Goal: Task Accomplishment & Management: Manage account settings

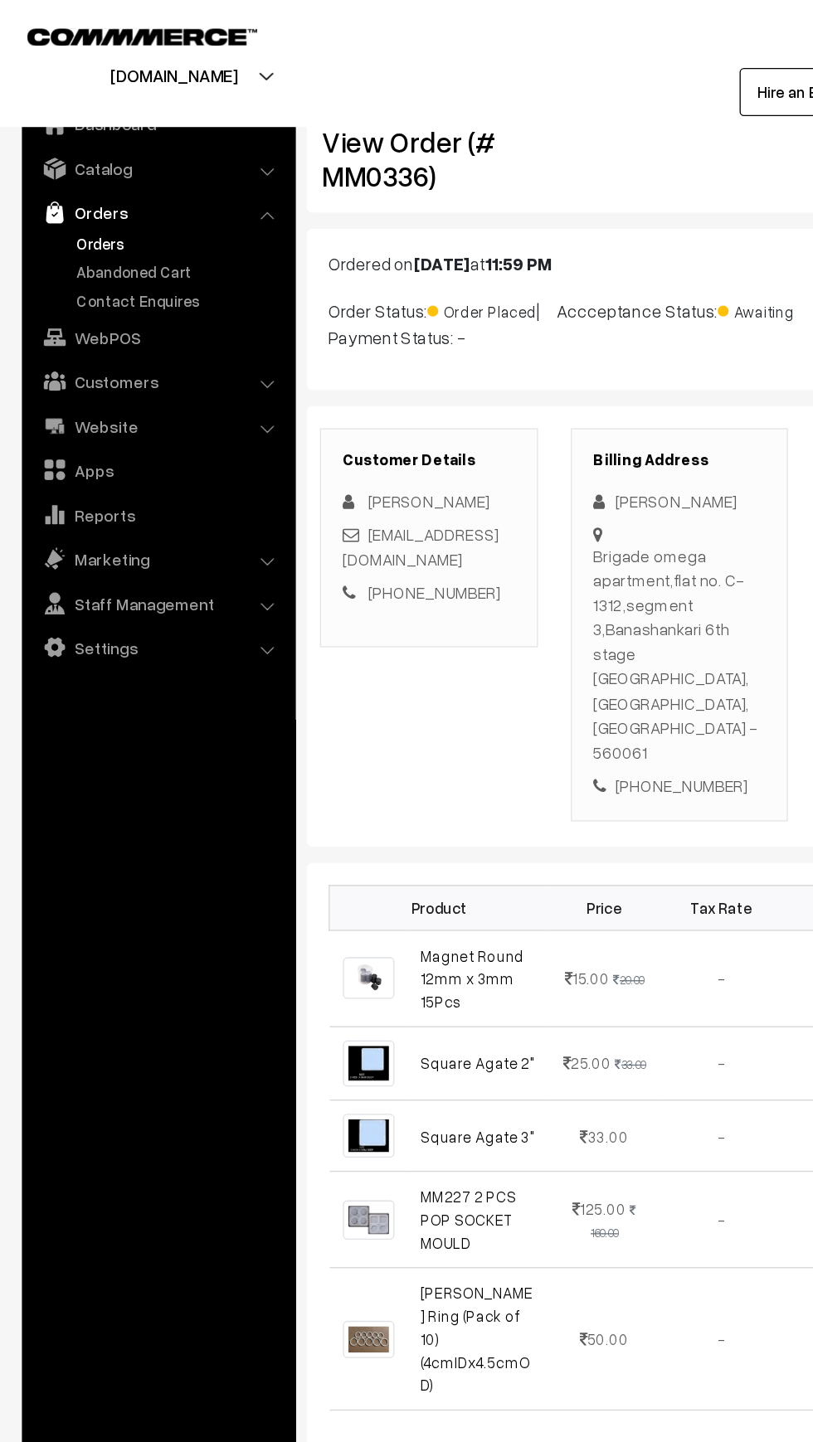
click at [59, 184] on link "Orders" at bounding box center [136, 184] width 164 height 17
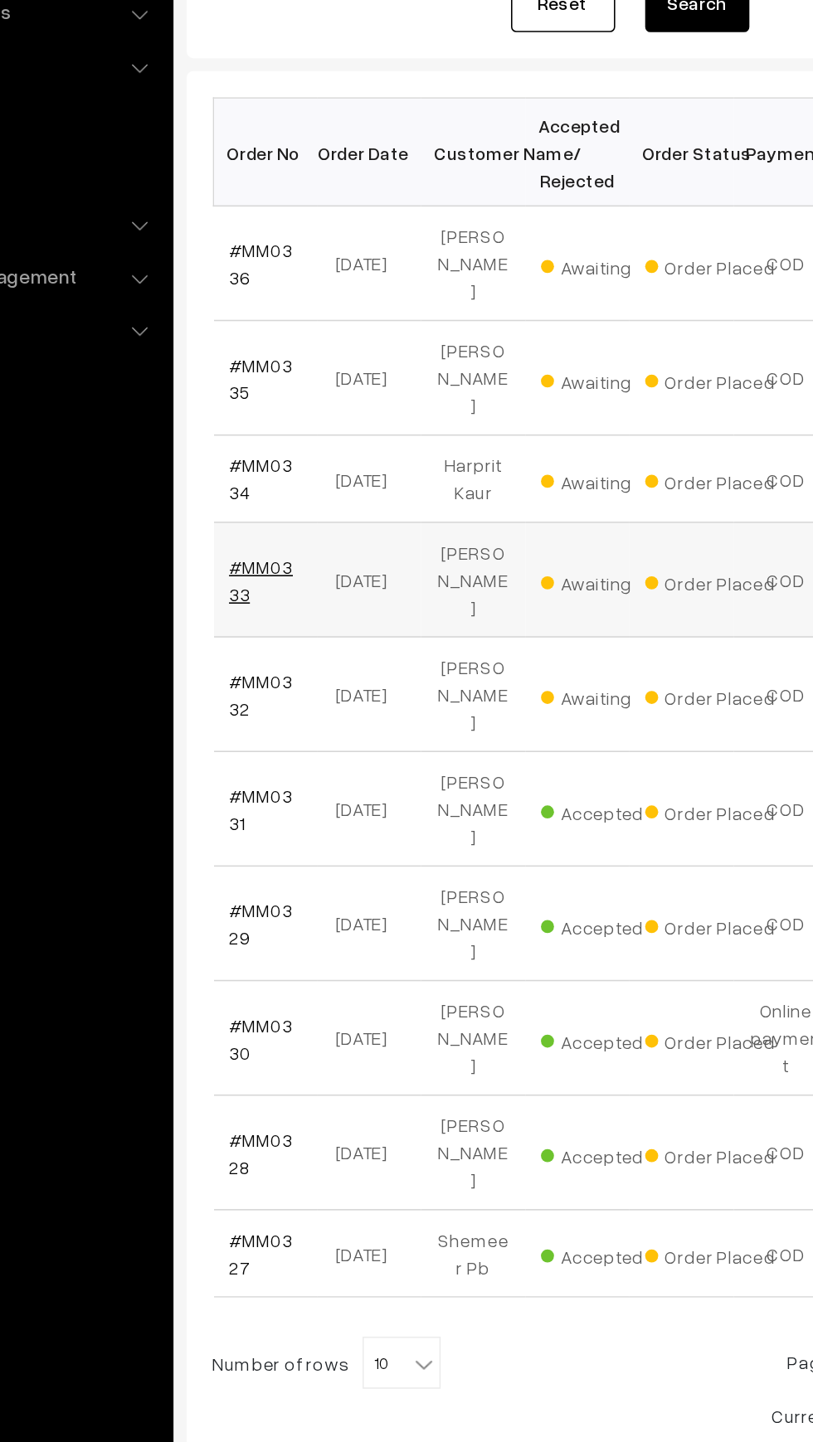
click at [274, 635] on link "#MM0333" at bounding box center [280, 651] width 41 height 32
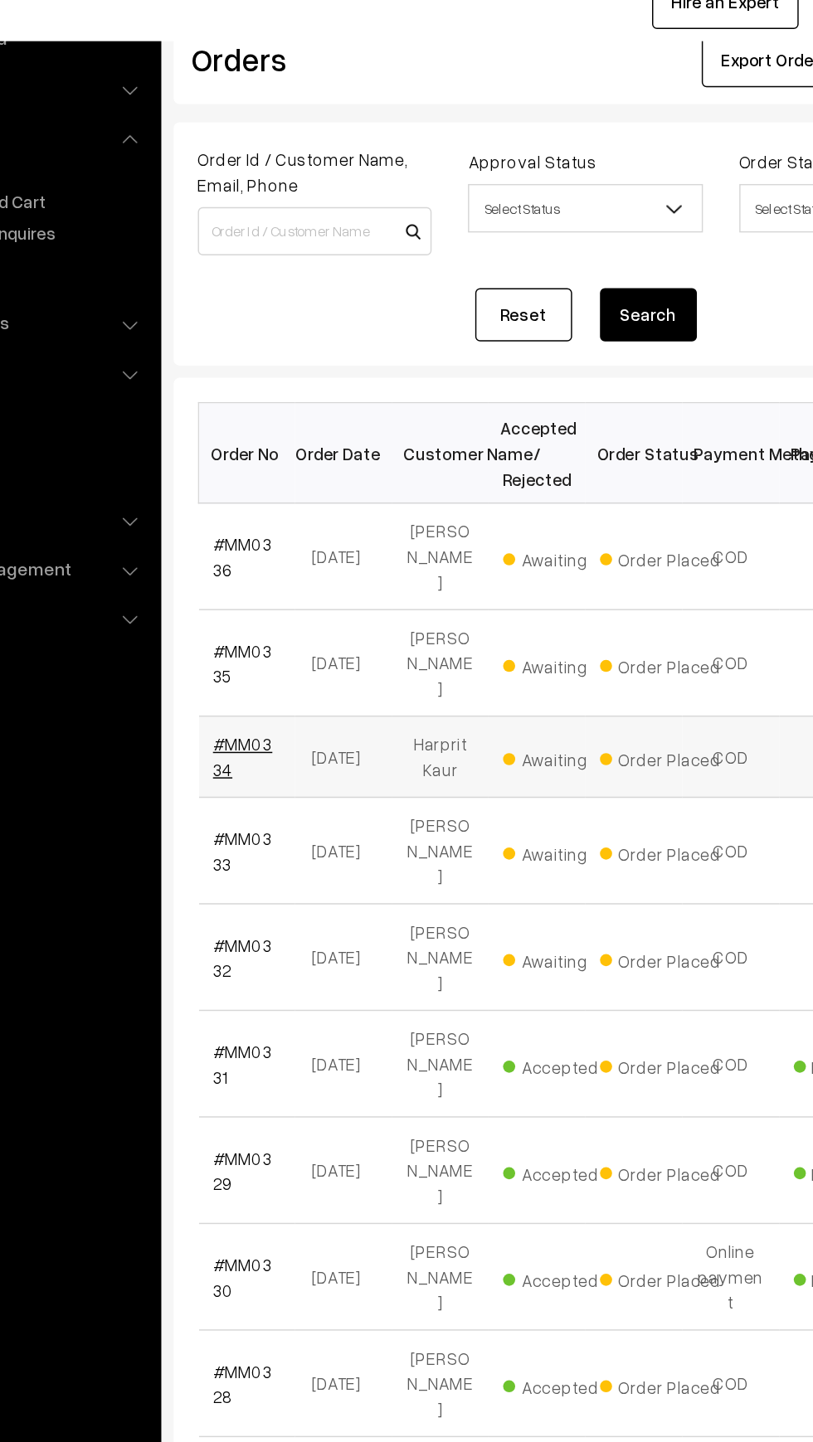
click at [280, 571] on link "#MM0334" at bounding box center [280, 587] width 41 height 32
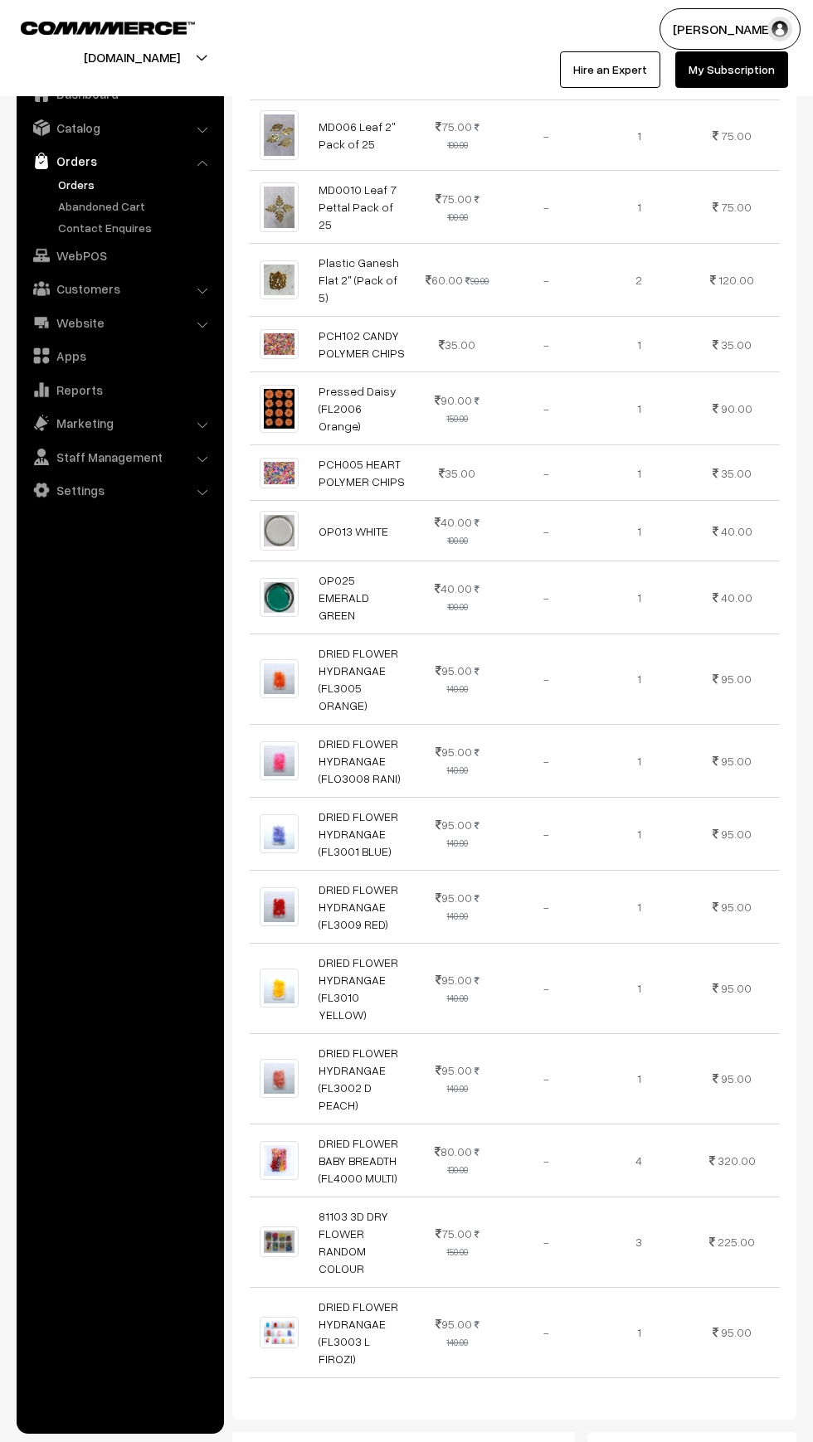
scroll to position [1683, 0]
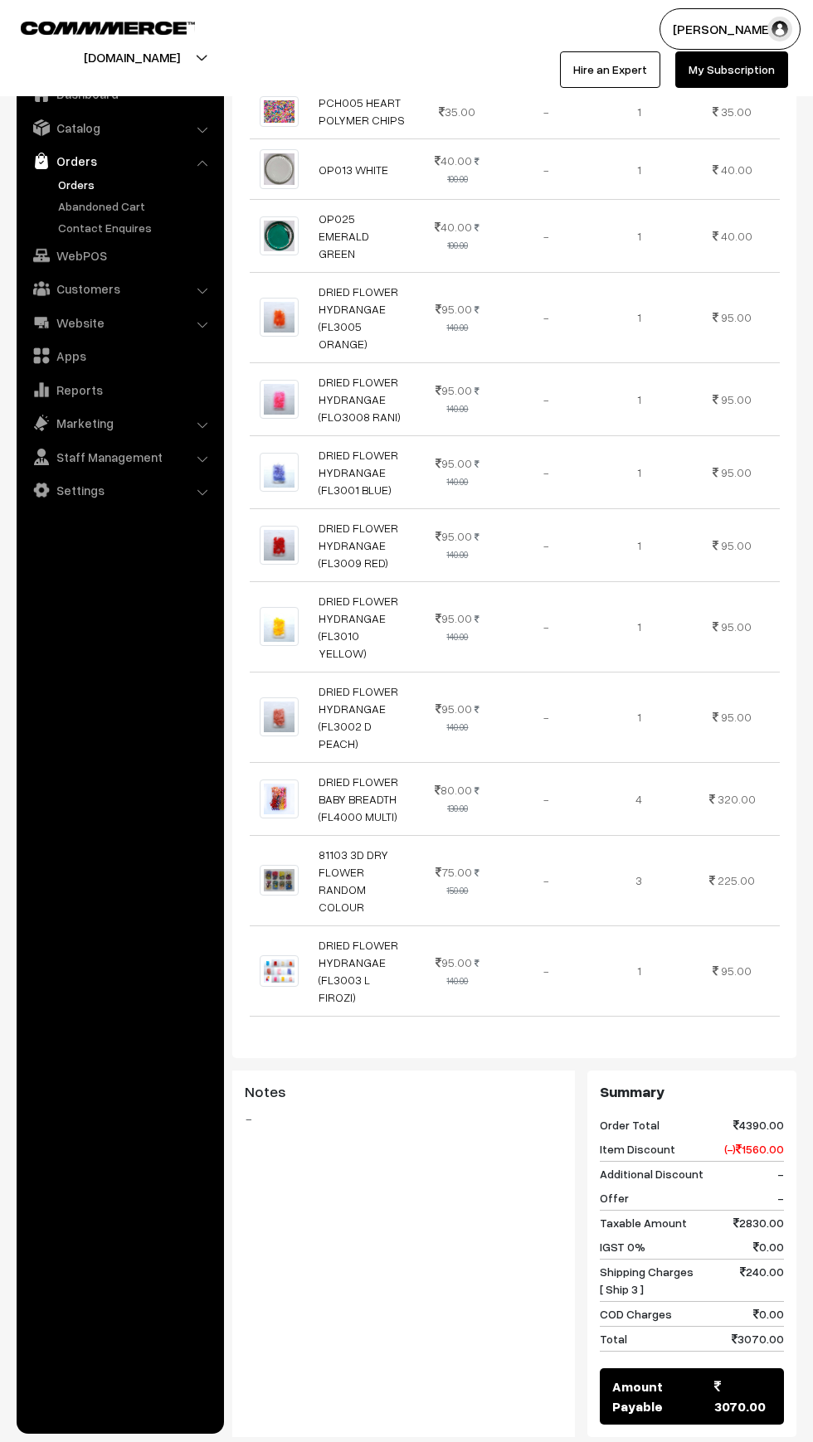
click at [388, 1441] on button "Accept Order" at bounding box center [385, 1468] width 98 height 36
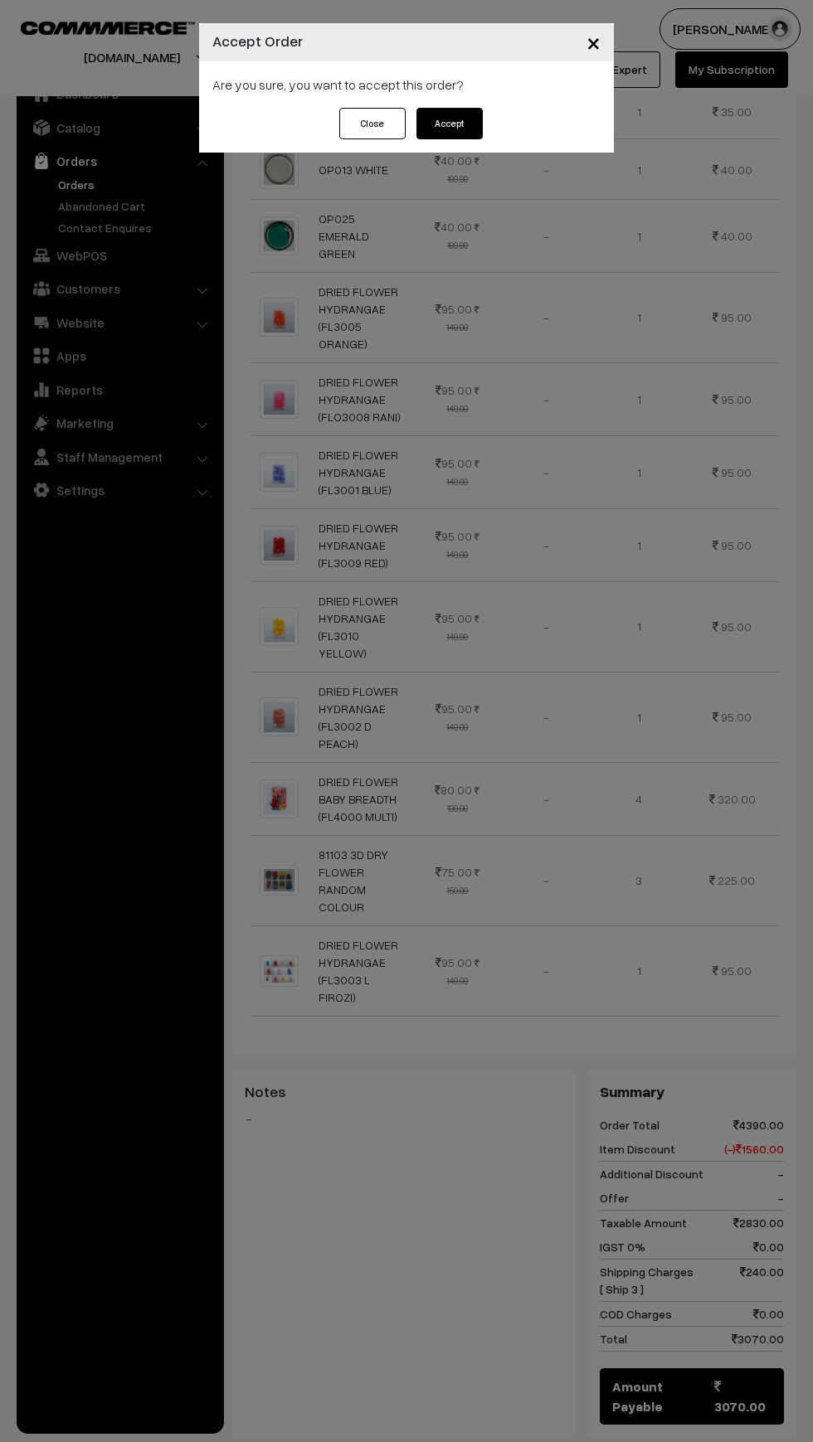
click at [466, 130] on button "Accept" at bounding box center [449, 124] width 66 height 32
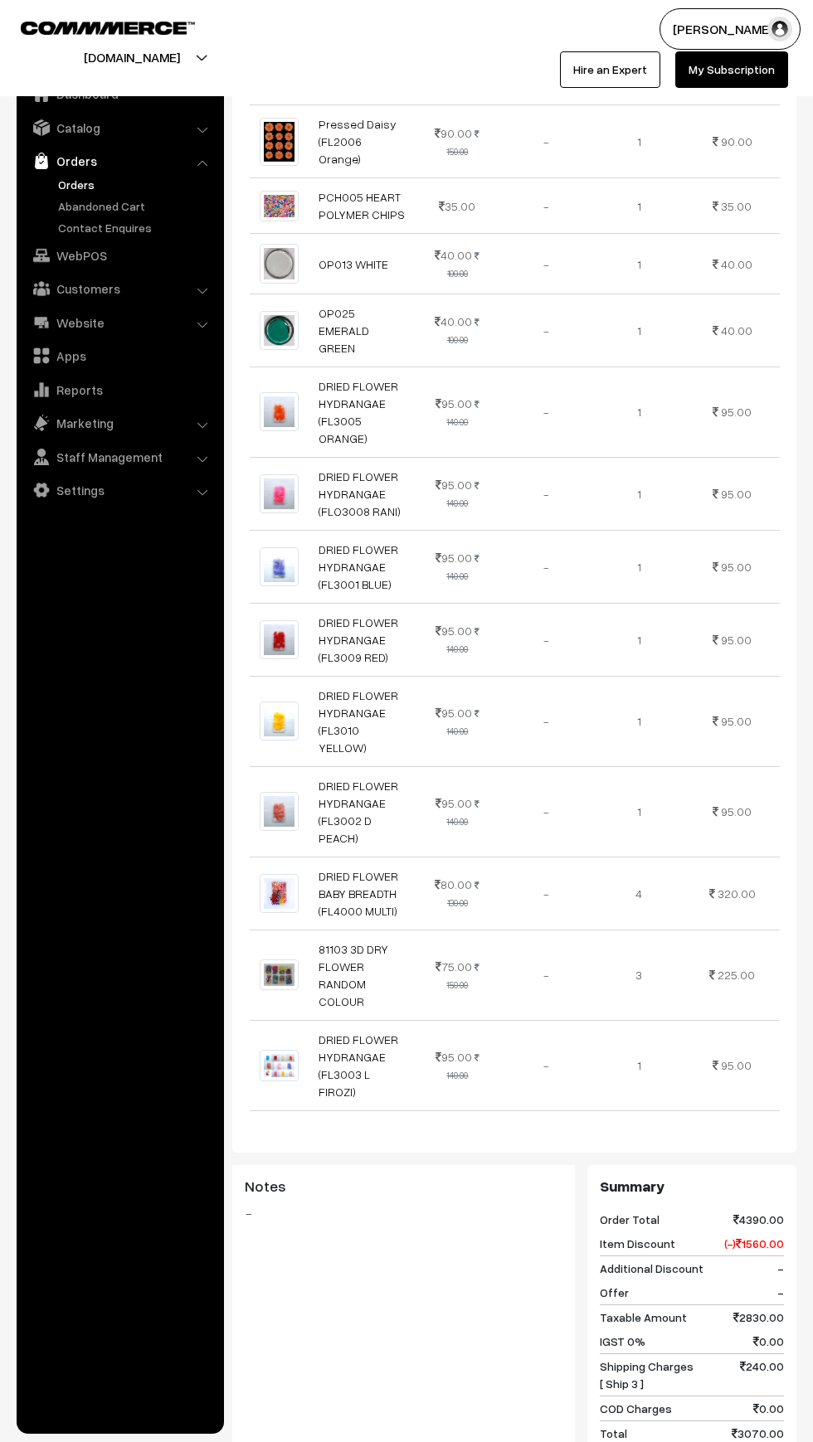
scroll to position [1864, 0]
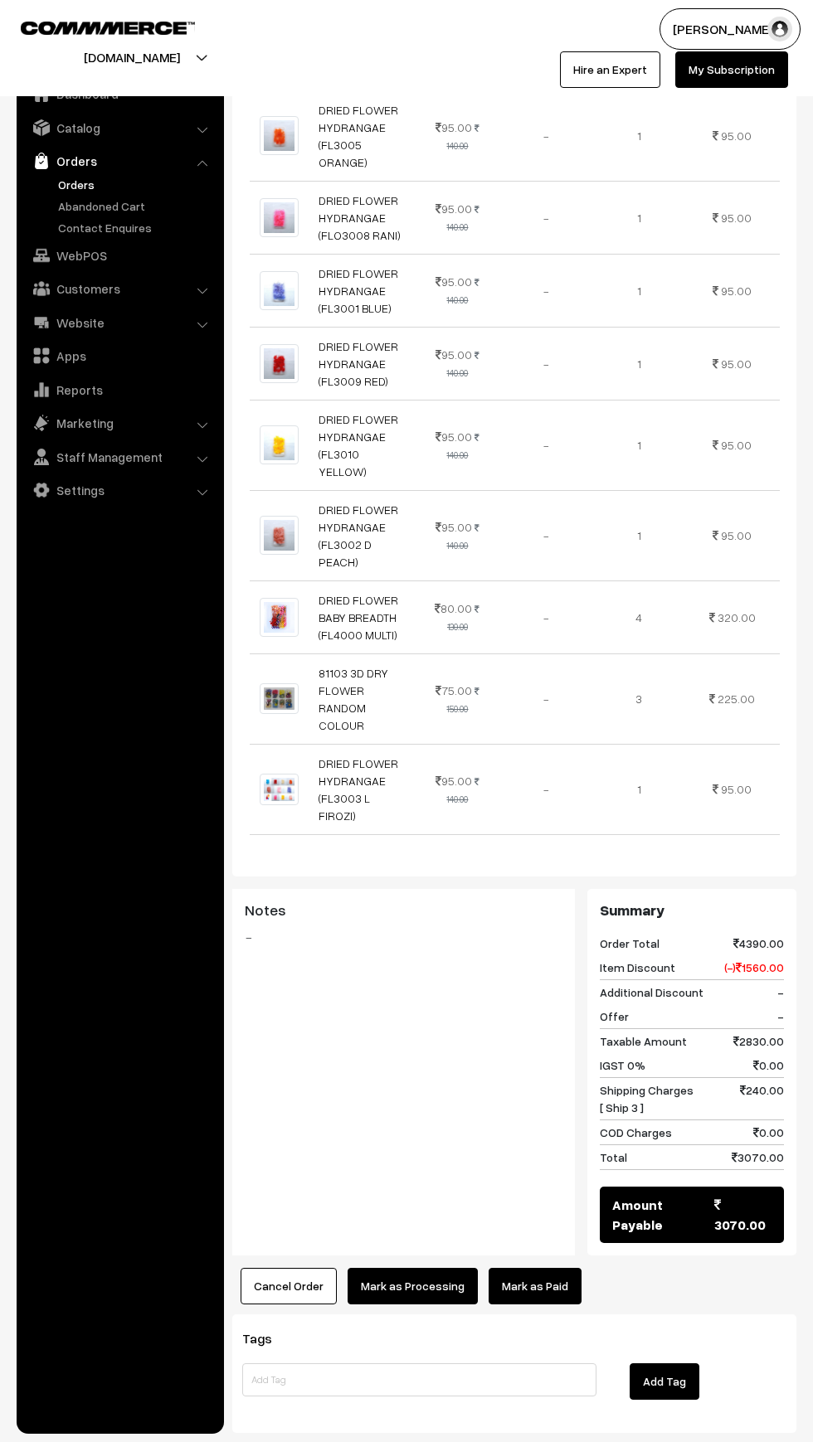
click at [551, 1268] on link "Mark as Paid" at bounding box center [534, 1286] width 93 height 36
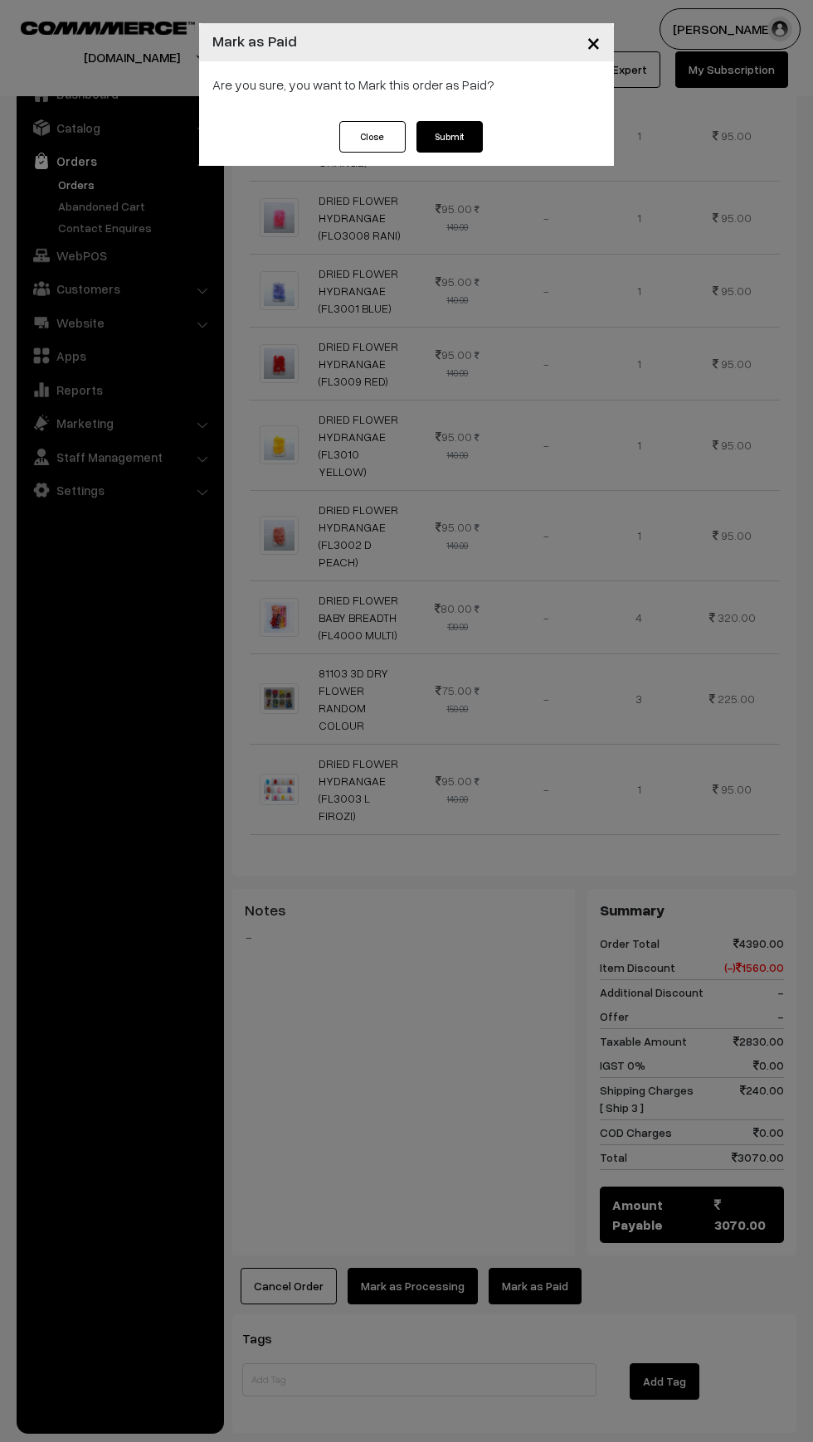
click at [451, 137] on button "Submit" at bounding box center [449, 137] width 66 height 32
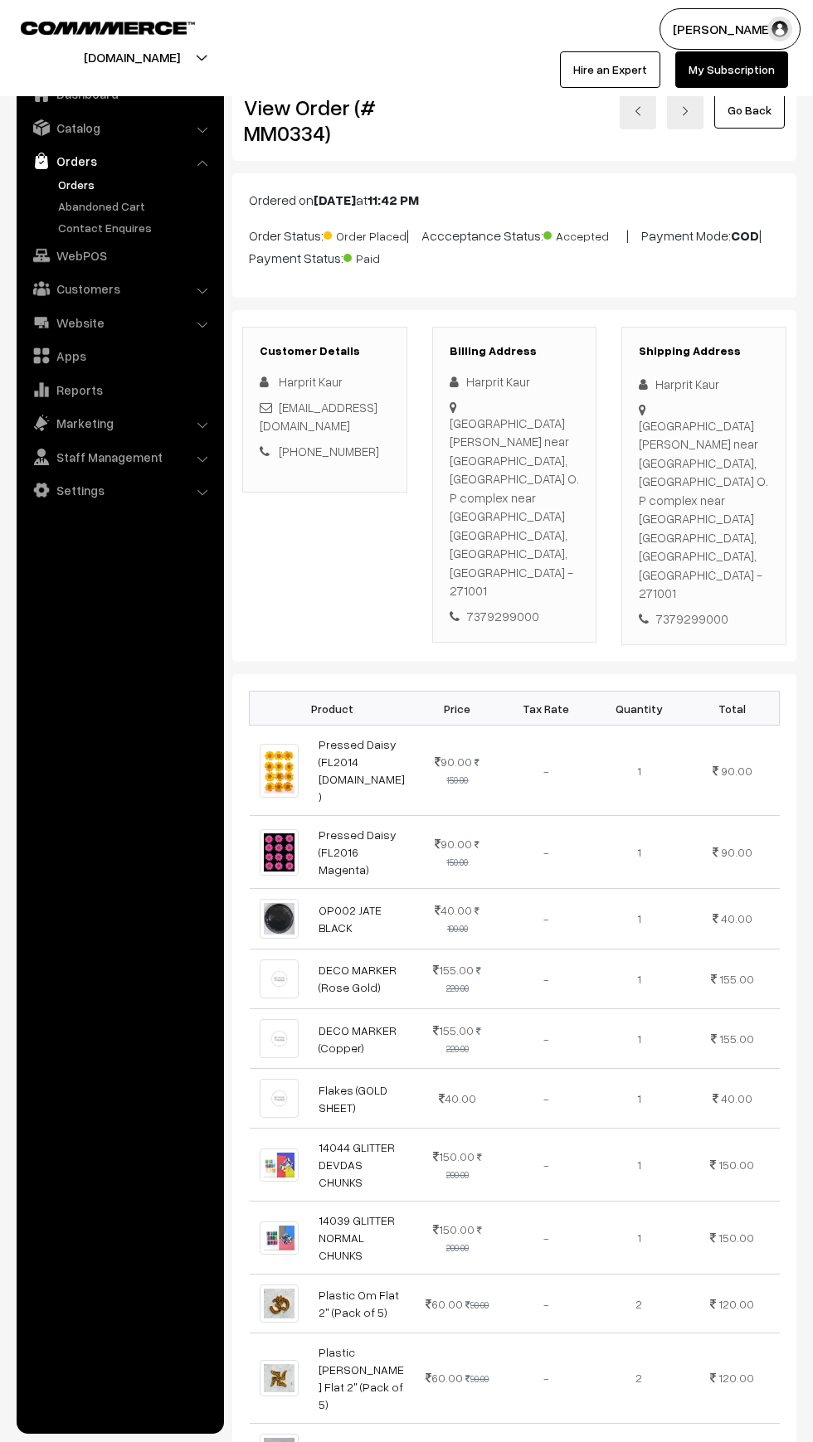
click at [62, 184] on link "Orders" at bounding box center [136, 184] width 164 height 17
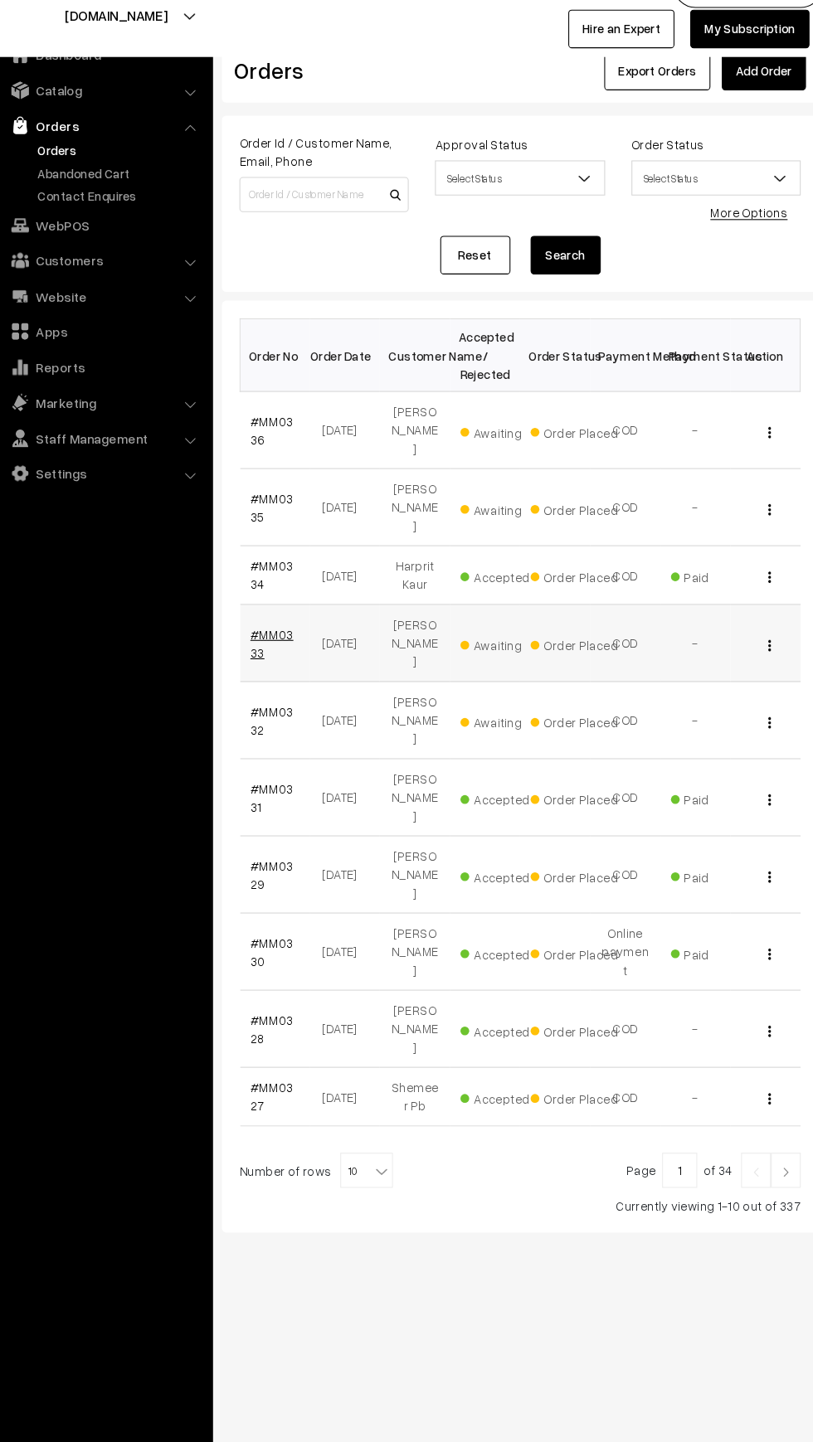
click at [277, 635] on link "#MM0333" at bounding box center [280, 651] width 41 height 32
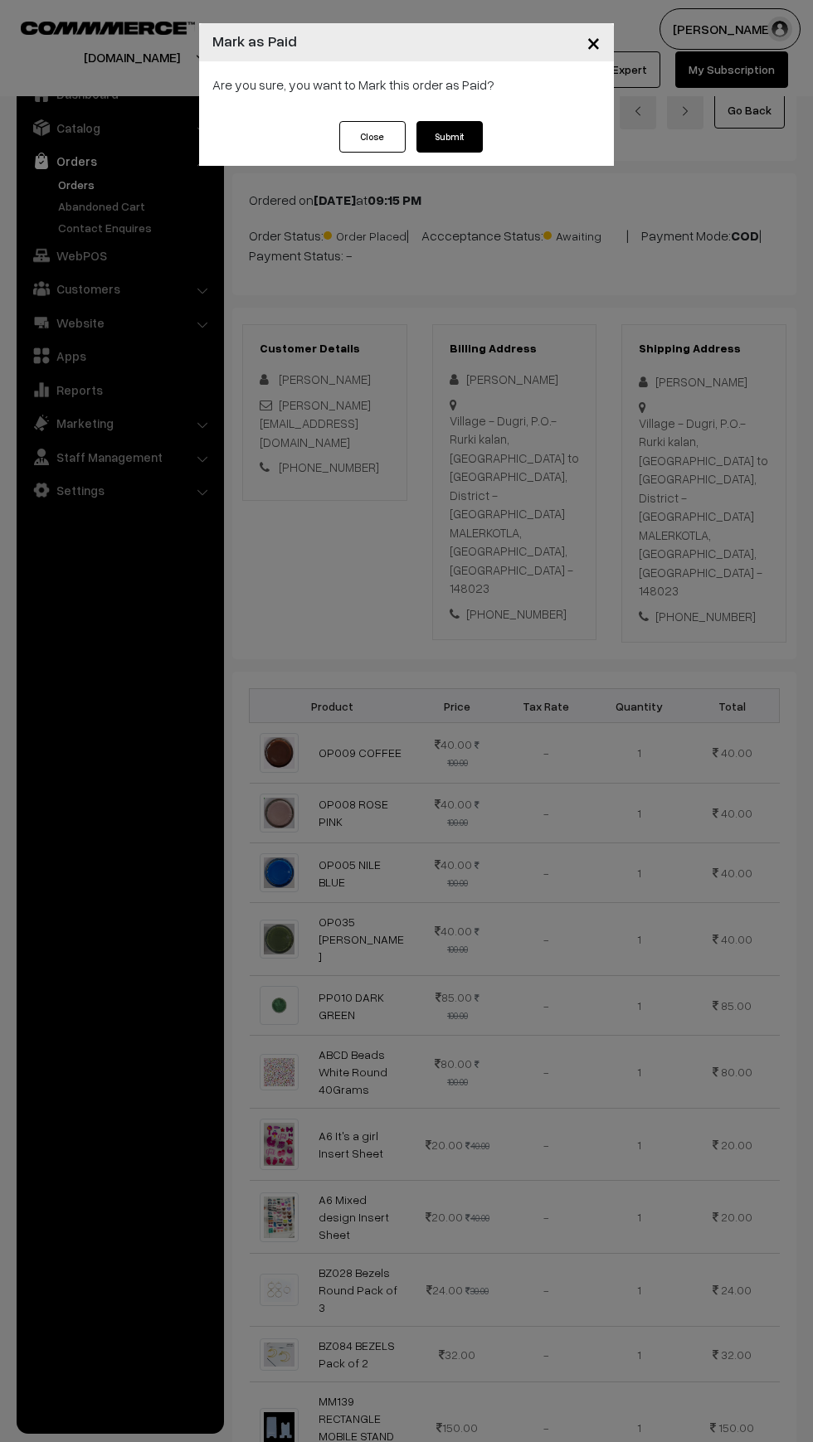
scroll to position [1289, 0]
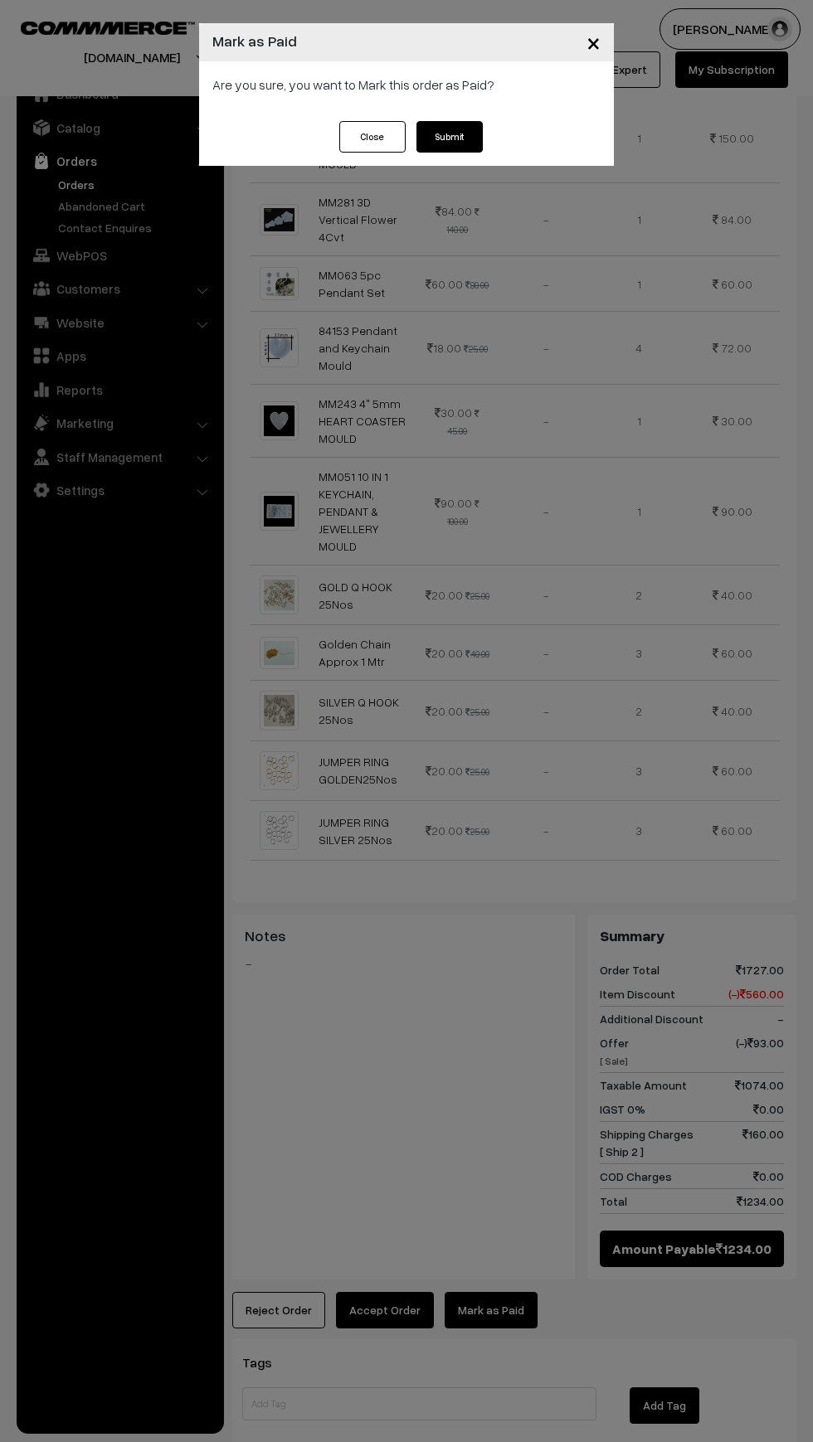
click at [456, 146] on button "Submit" at bounding box center [449, 137] width 66 height 32
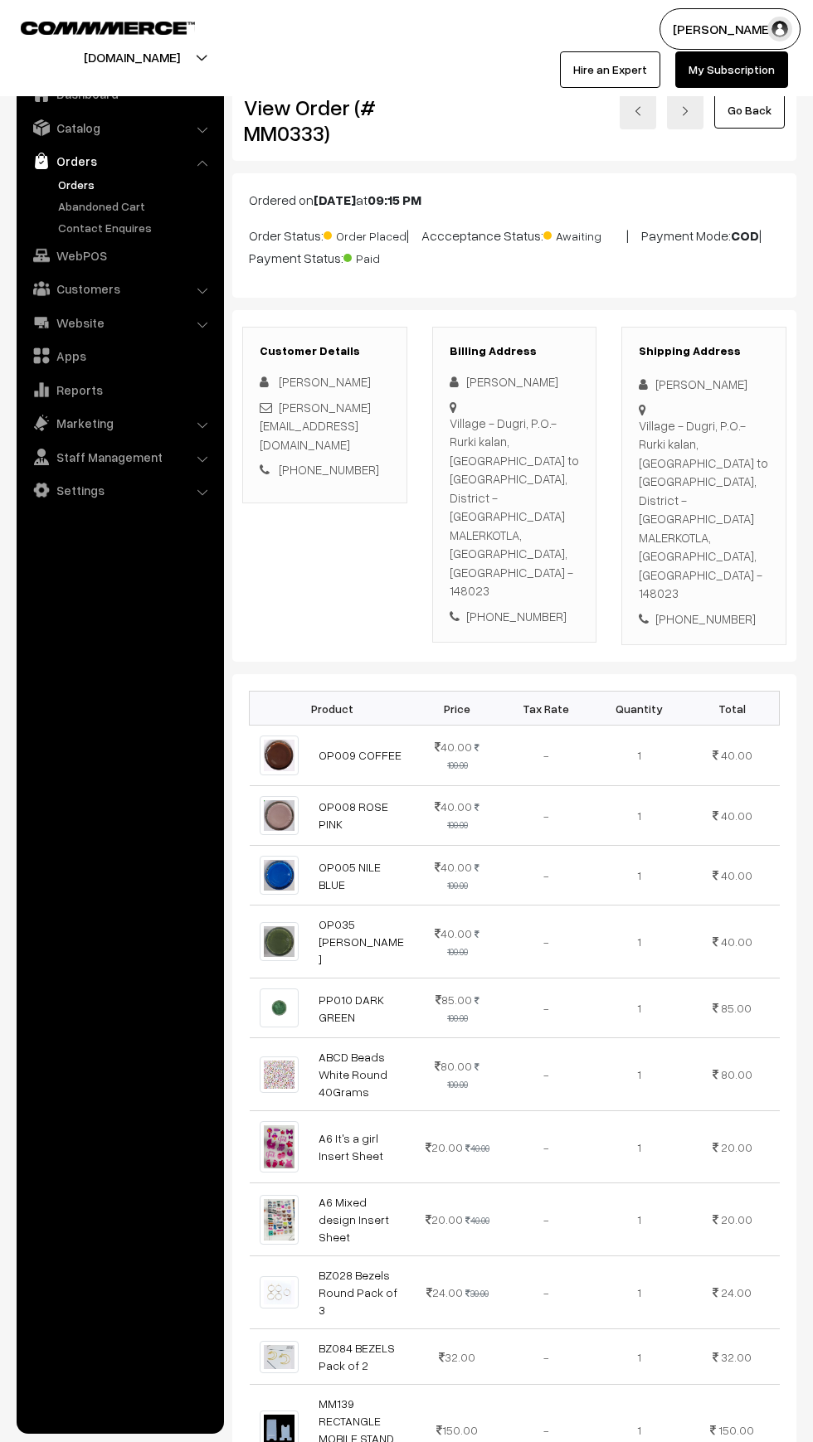
scroll to position [1275, 0]
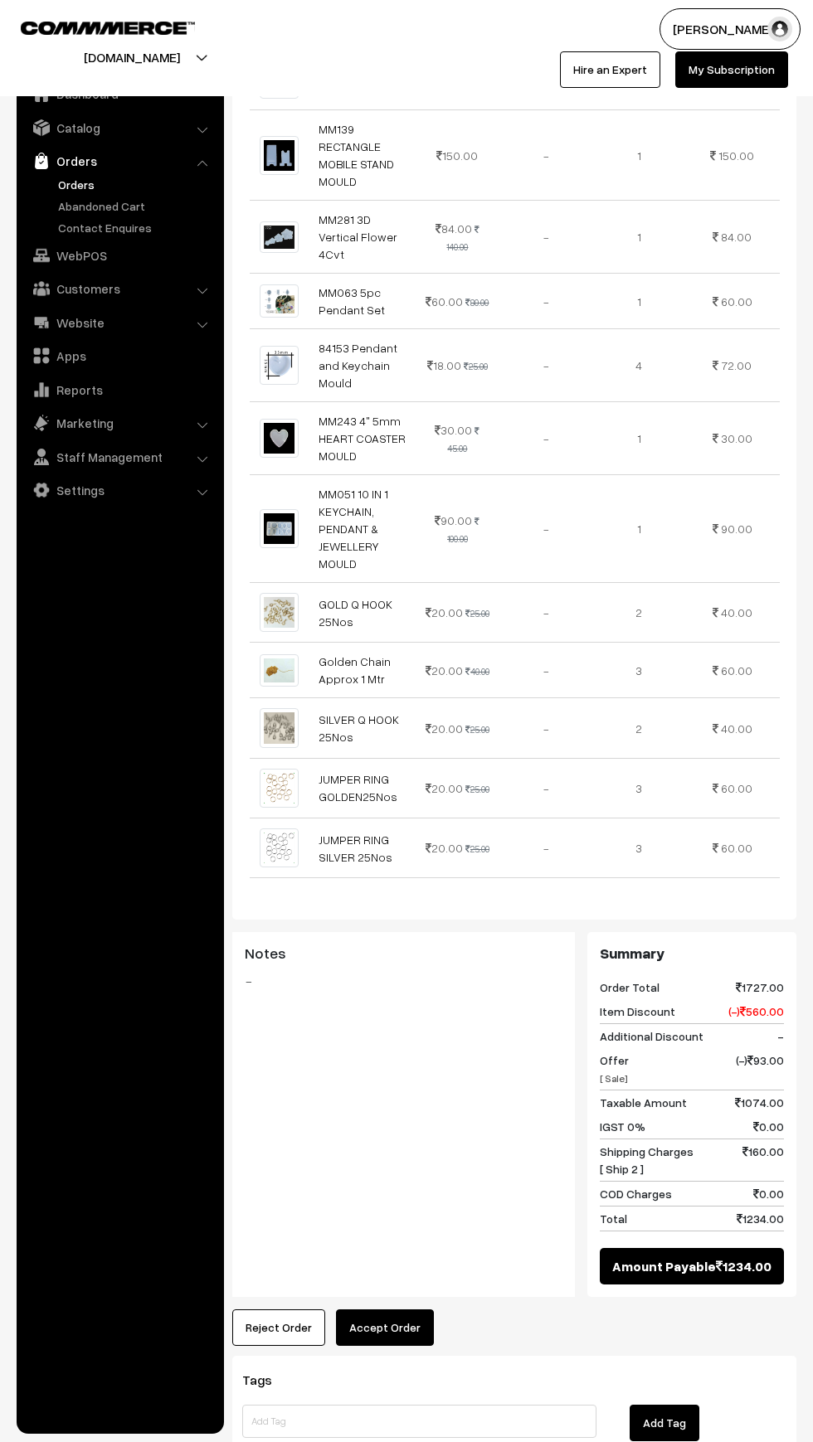
click at [426, 1309] on button "Accept Order" at bounding box center [385, 1327] width 98 height 36
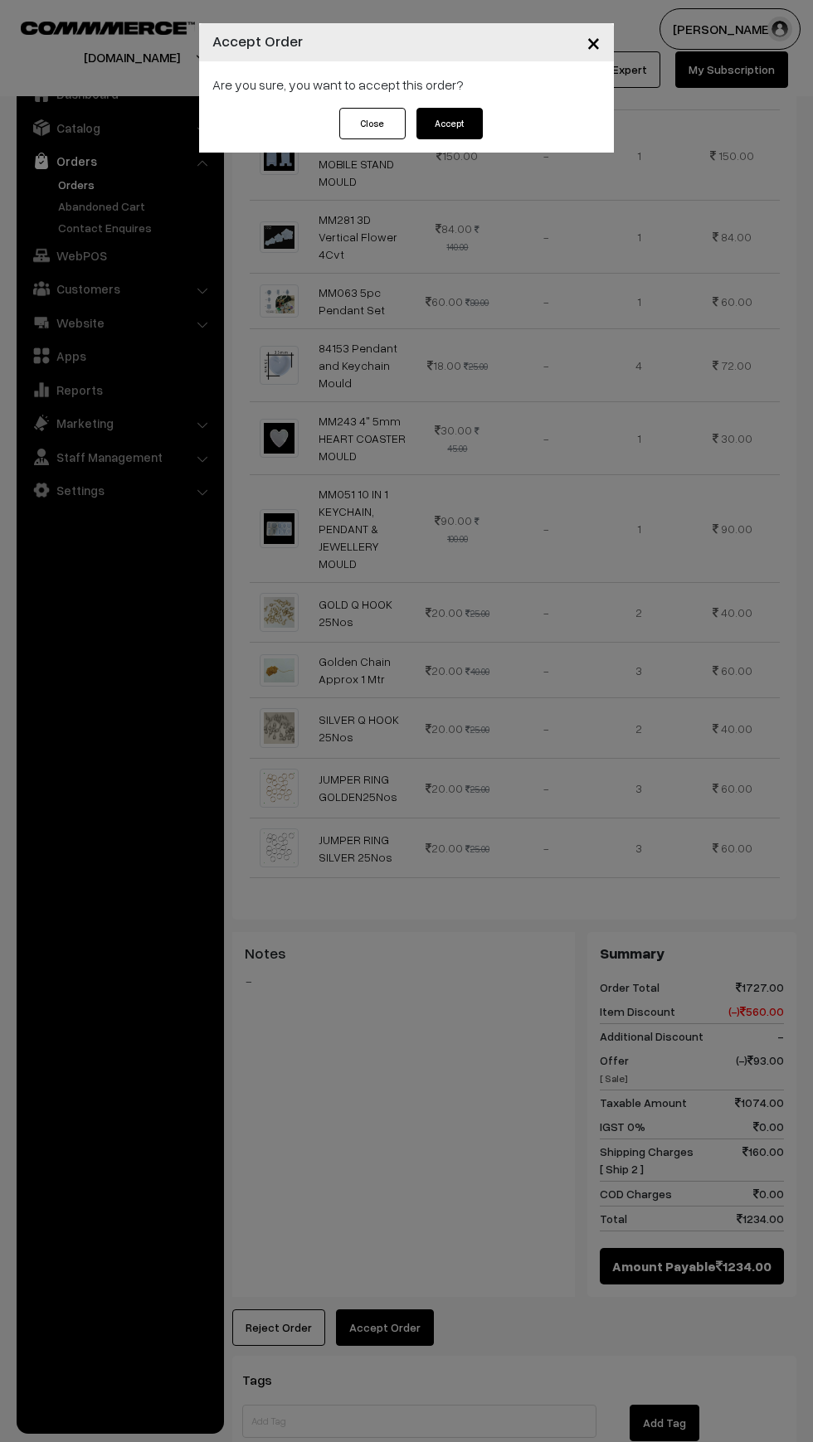
click at [454, 132] on button "Accept" at bounding box center [449, 124] width 66 height 32
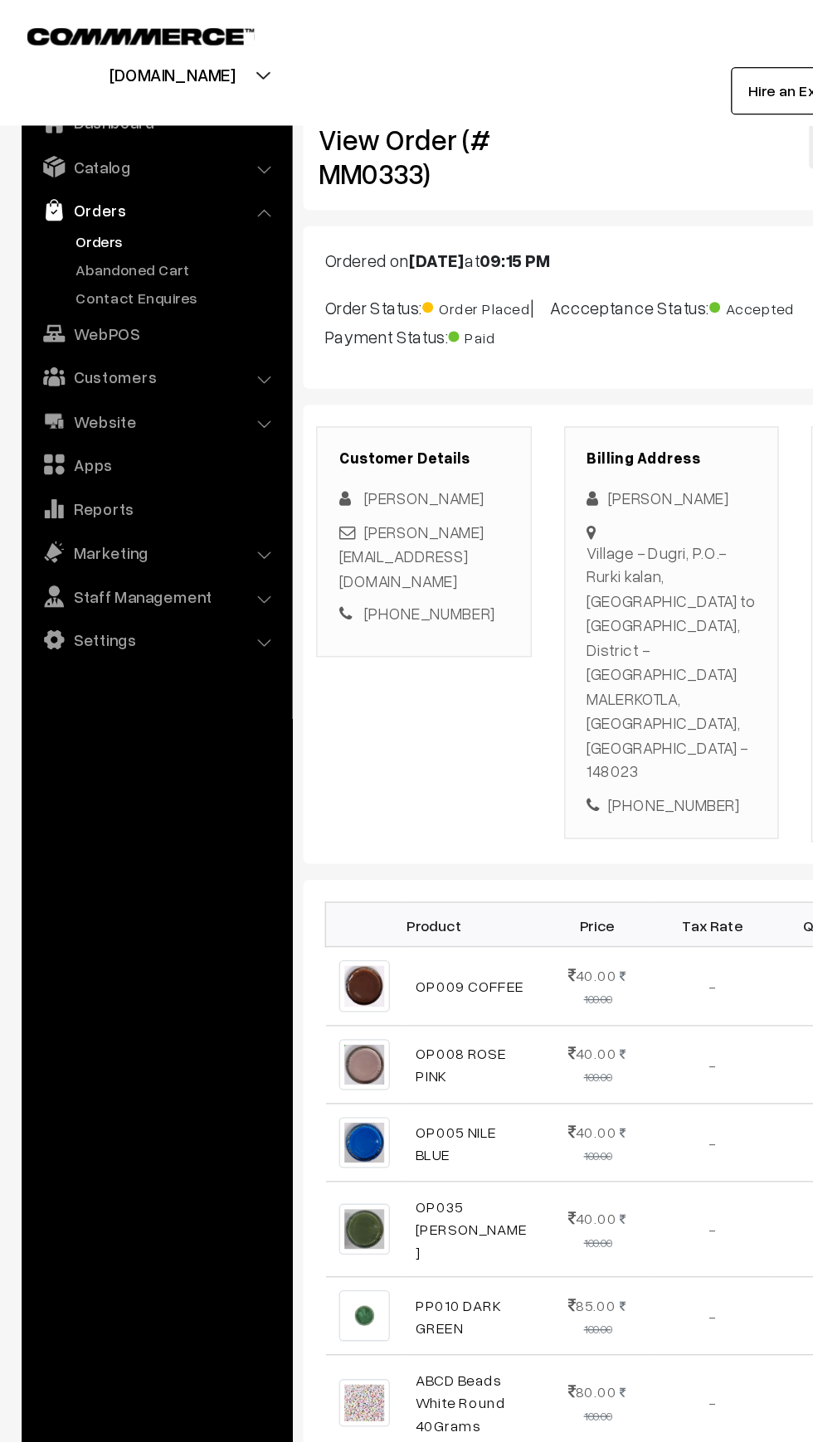
click at [65, 178] on link "Orders" at bounding box center [136, 184] width 164 height 17
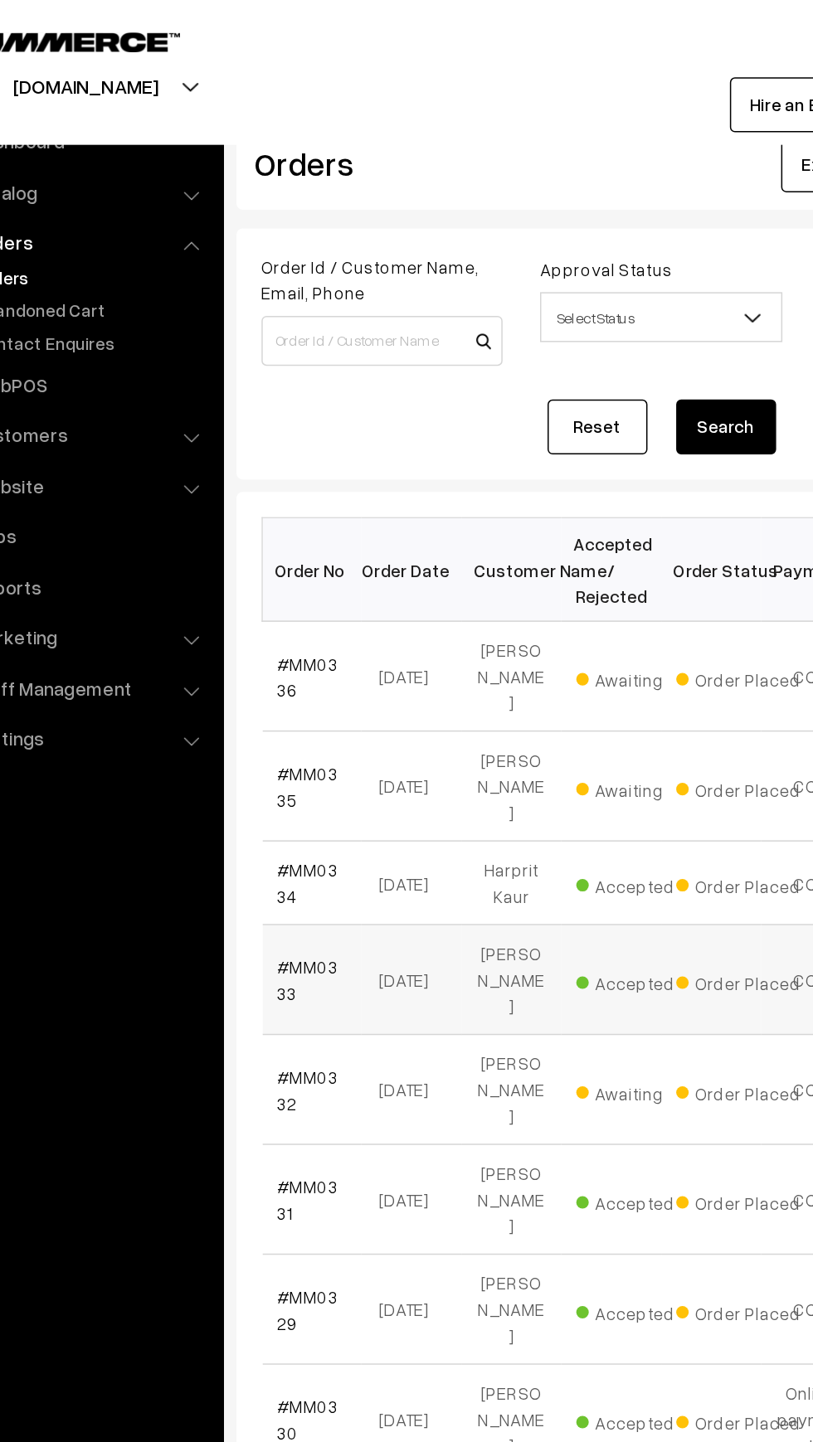
click at [516, 640] on span "Accepted" at bounding box center [499, 651] width 83 height 22
click at [497, 622] on td "Accepted" at bounding box center [481, 650] width 66 height 73
click at [477, 576] on span "Accepted" at bounding box center [499, 587] width 83 height 22
click at [268, 571] on link "#MM0334" at bounding box center [280, 587] width 41 height 32
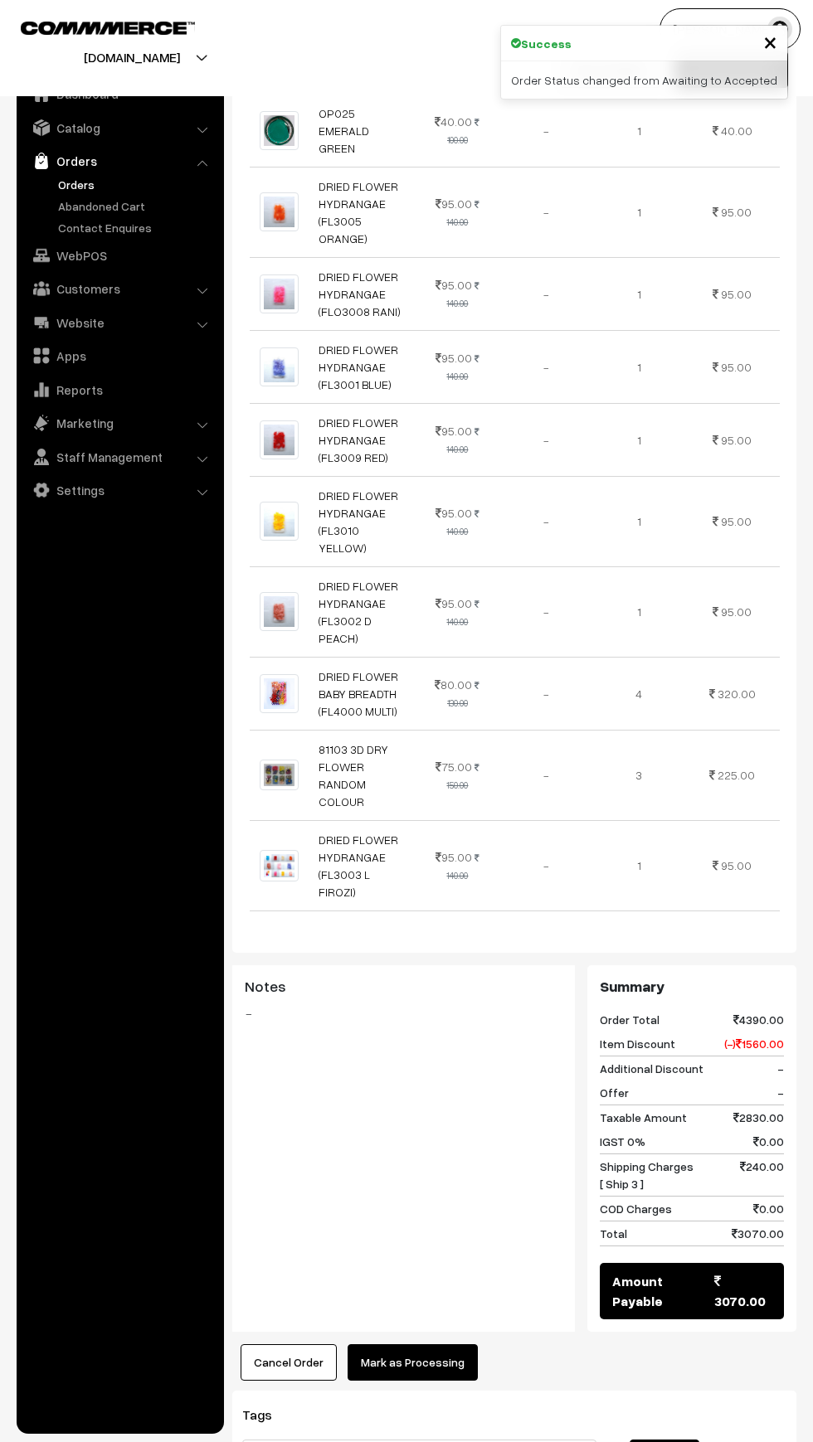
scroll to position [1867, 0]
